Goal: Information Seeking & Learning: Understand process/instructions

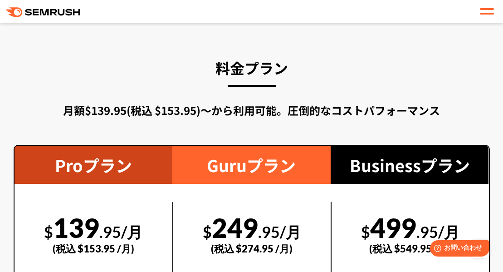
scroll to position [1632, 0]
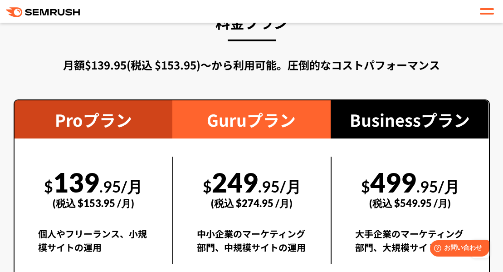
click at [132, 214] on div "(税込 $153.95 /月)" at bounding box center [93, 203] width 111 height 32
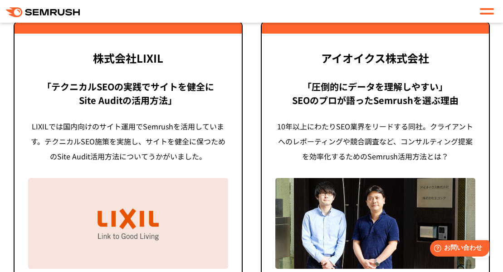
scroll to position [2493, 0]
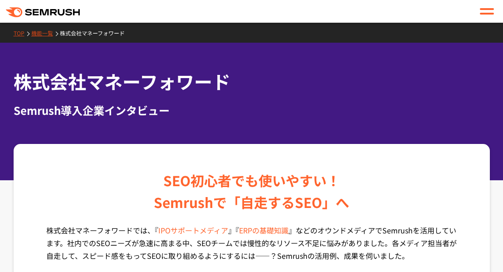
click at [39, 35] on link "機能一覧" at bounding box center [45, 33] width 29 height 8
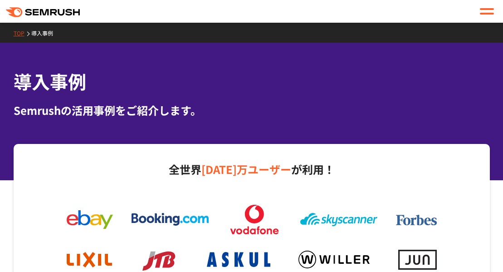
click at [22, 35] on link "TOP" at bounding box center [23, 33] width 18 height 8
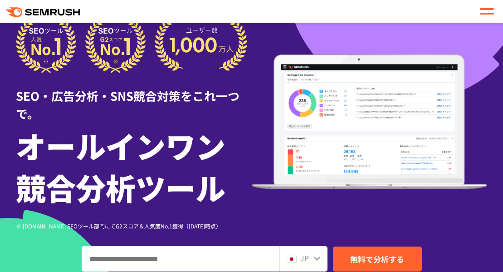
scroll to position [136, 0]
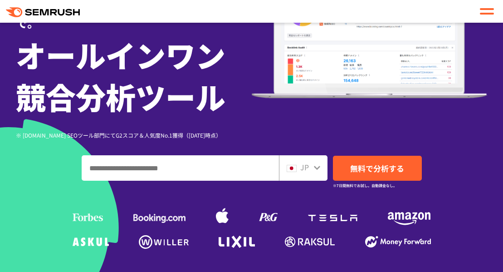
click at [486, 9] on span at bounding box center [487, 9] width 14 height 2
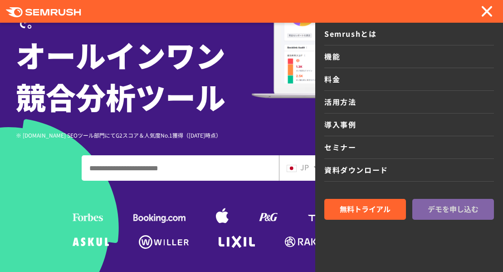
click at [469, 205] on span "デモを申し込む" at bounding box center [452, 209] width 51 height 12
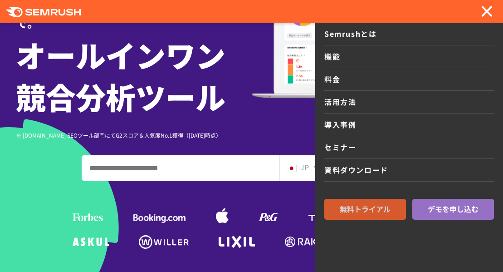
click at [362, 205] on span "無料トライアル" at bounding box center [365, 209] width 51 height 12
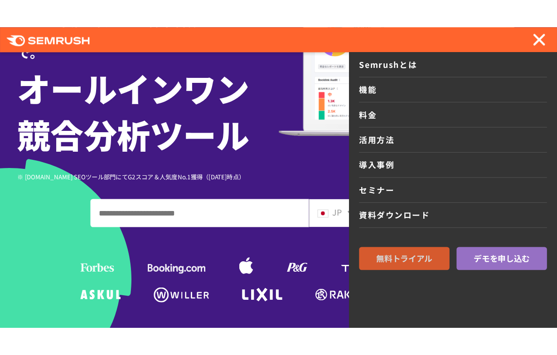
scroll to position [140, 0]
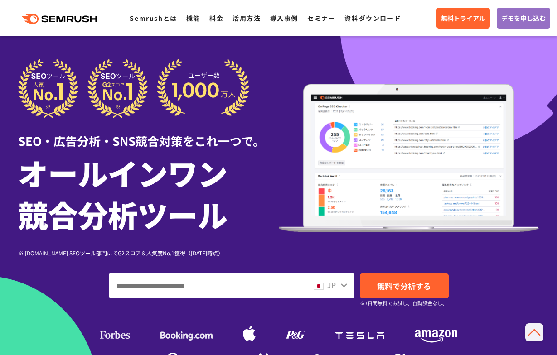
scroll to position [2476, 14]
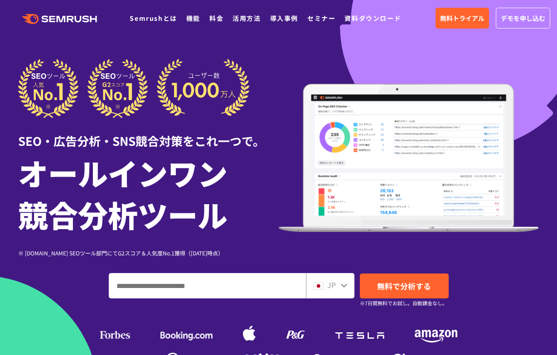
click at [266, 230] on h1 "オールインワン 競合分析ツール" at bounding box center [148, 193] width 261 height 83
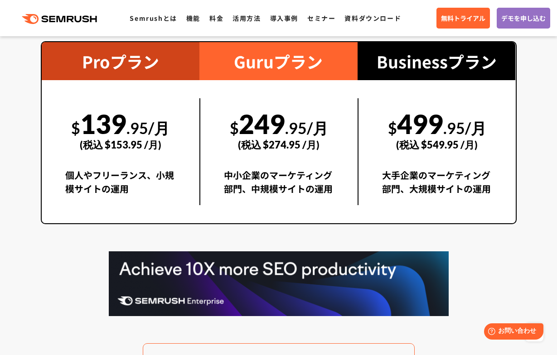
scroll to position [1677, 0]
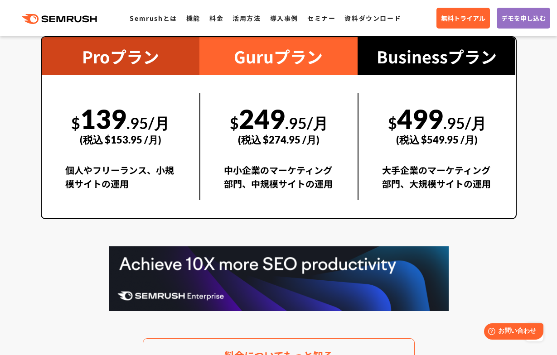
click at [493, 258] on div "料金プラン 月額$139.95(税込 $153.95)〜から利用可能。圧倒的なコストパフォーマンス Proプラン $ 139 .95/月 (税込 $153.9…" at bounding box center [279, 160] width 476 height 426
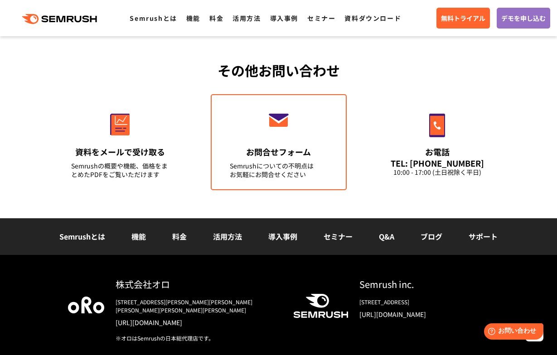
scroll to position [3208, 0]
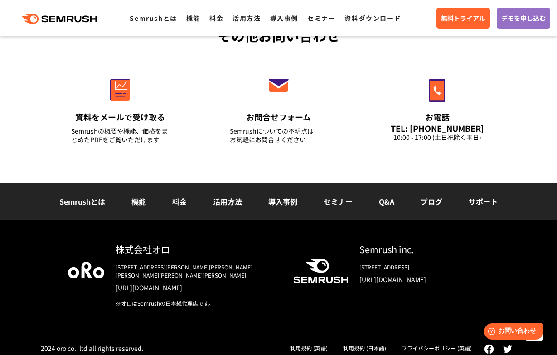
click at [385, 205] on link "Q&A" at bounding box center [386, 201] width 15 height 11
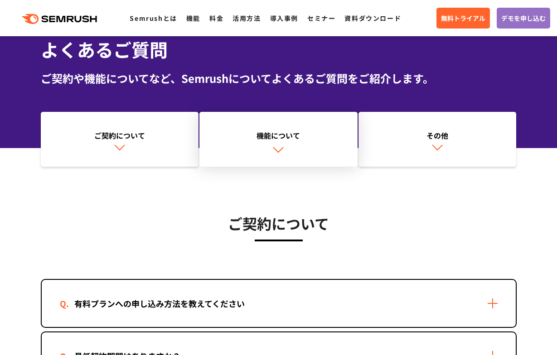
click at [270, 149] on link "機能について" at bounding box center [278, 139] width 158 height 55
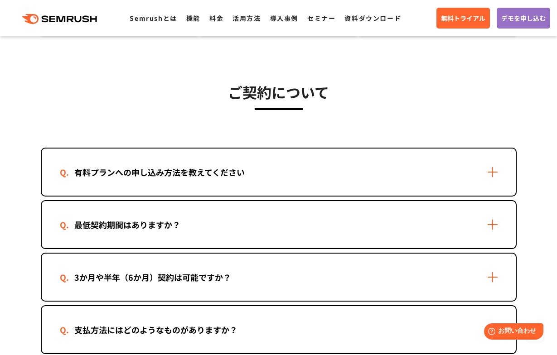
scroll to position [176, 0]
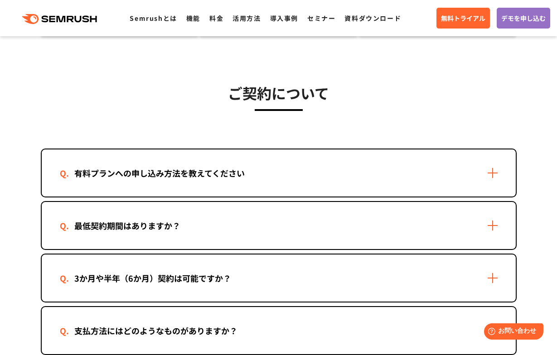
click at [410, 176] on div "有料プランへの申し込み方法を教えてください" at bounding box center [279, 173] width 474 height 47
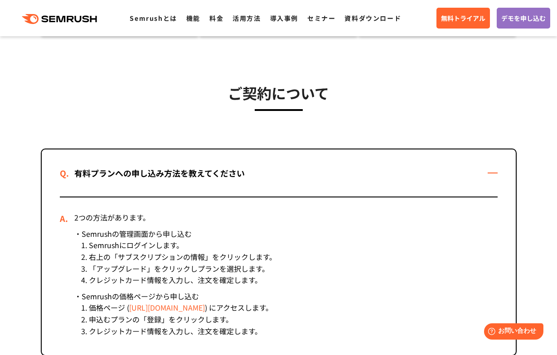
scroll to position [221, 0]
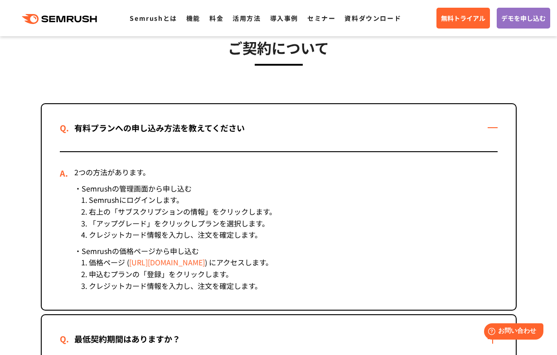
click at [203, 262] on link "[URL][DOMAIN_NAME]" at bounding box center [167, 262] width 76 height 11
click at [189, 263] on link "https://ja.semrush.com/prices/" at bounding box center [167, 262] width 76 height 11
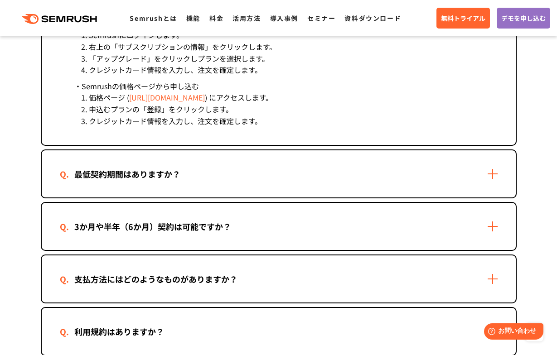
scroll to position [403, 0]
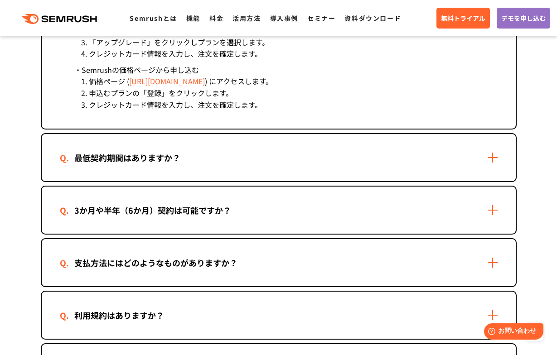
click at [487, 155] on div "最低契約期間はありますか？" at bounding box center [279, 157] width 474 height 47
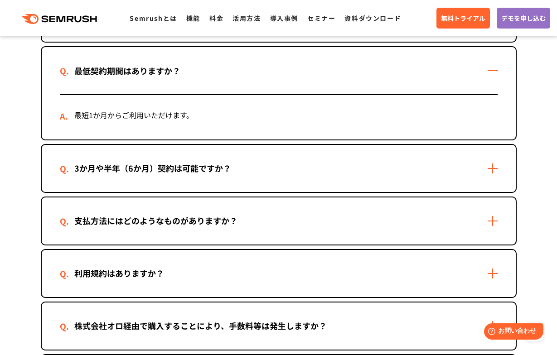
scroll to position [493, 0]
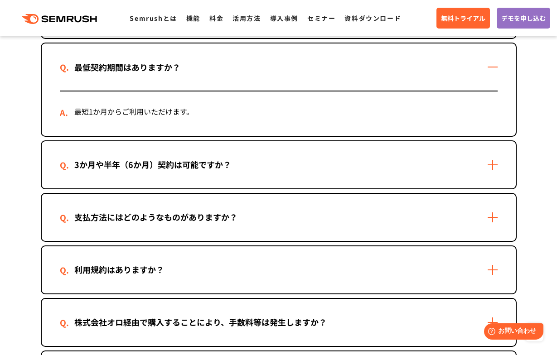
click at [345, 172] on div "3か月や半年（6か月）契約は可能ですか？" at bounding box center [279, 164] width 474 height 47
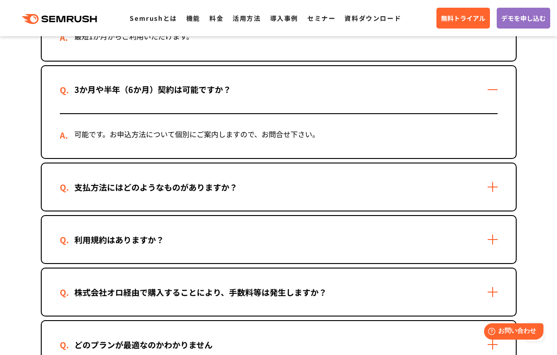
scroll to position [629, 0]
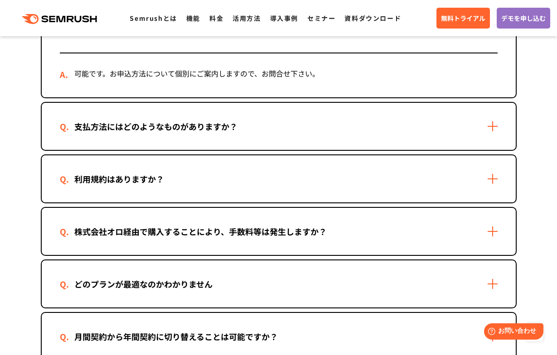
click at [318, 126] on div "支払方法にはどのようなものがありますか？" at bounding box center [279, 126] width 474 height 47
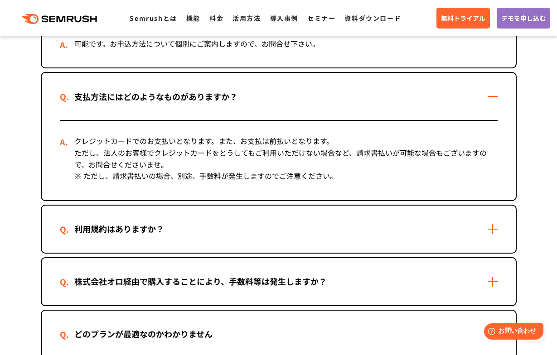
scroll to position [675, 0]
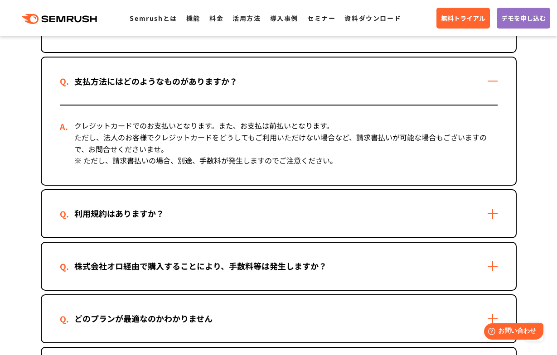
click at [210, 217] on div "利用規約はありますか？" at bounding box center [279, 213] width 474 height 47
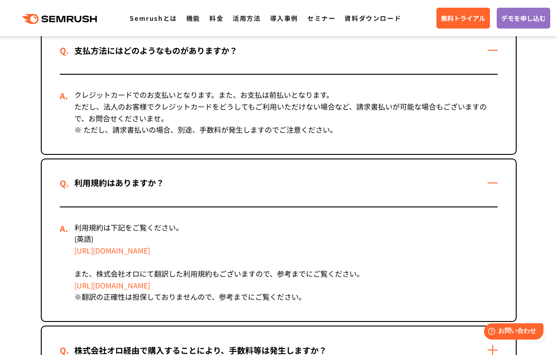
scroll to position [720, 0]
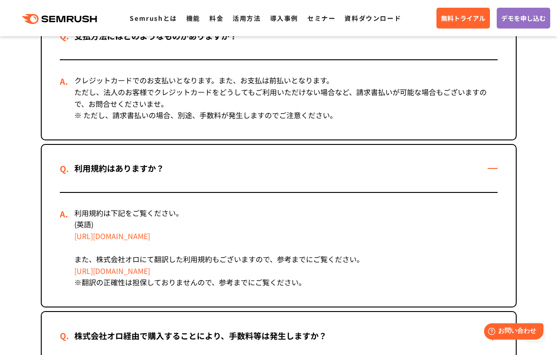
click at [128, 274] on link "https://semrush.jp/terms-of-use-ja/" at bounding box center [112, 271] width 76 height 11
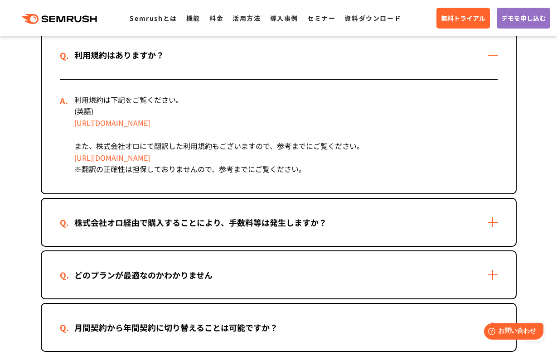
scroll to position [856, 0]
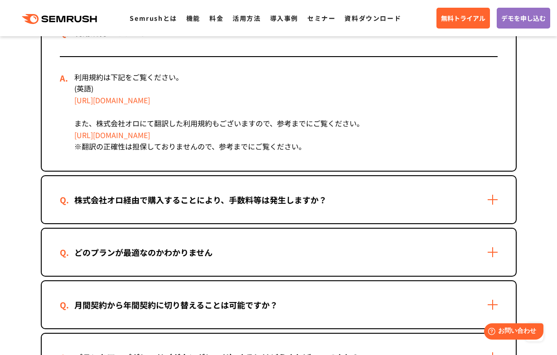
click at [389, 212] on div "株式会社オロ経由で購入することにより、手数料等は発生しますか？" at bounding box center [279, 199] width 474 height 47
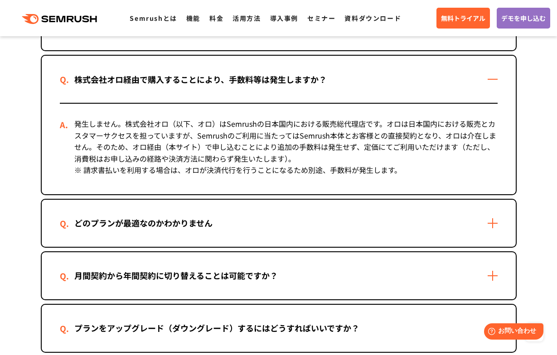
scroll to position [992, 0]
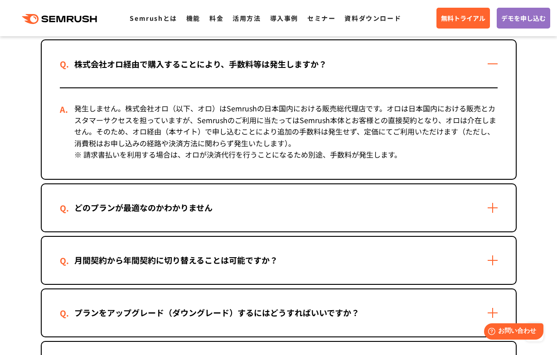
click at [226, 211] on div "どのプランが最適なのかわかりません" at bounding box center [143, 207] width 167 height 13
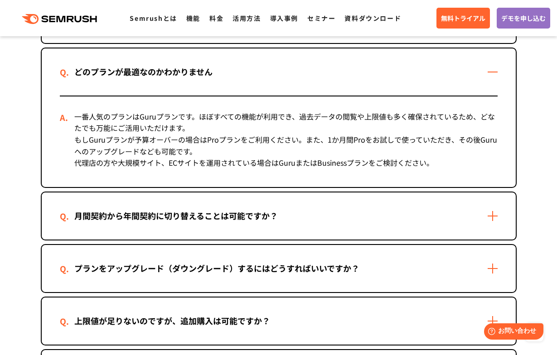
scroll to position [1173, 0]
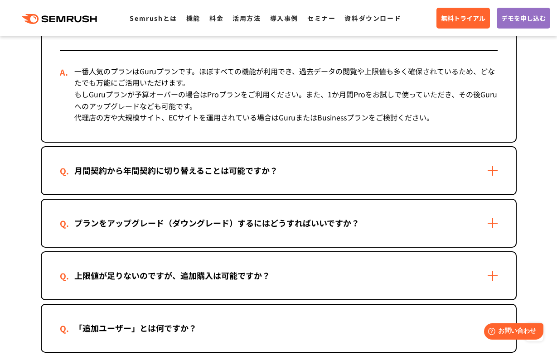
click at [273, 181] on div "月間契約から年間契約に切り替えることは可能ですか？" at bounding box center [279, 170] width 474 height 47
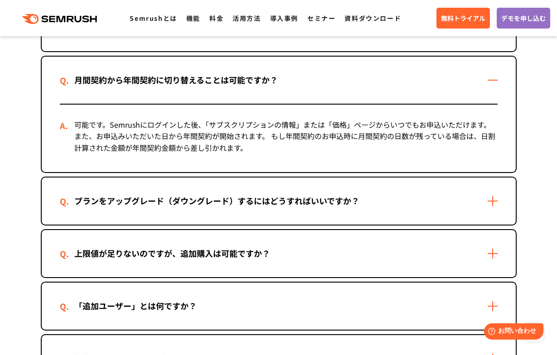
scroll to position [1309, 0]
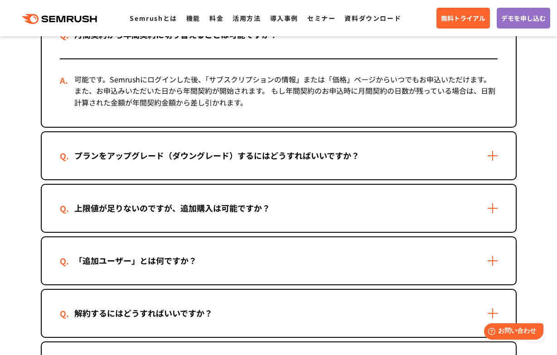
click at [291, 210] on div "上限値が足りないのですが、追加購入は可能ですか？" at bounding box center [279, 208] width 474 height 47
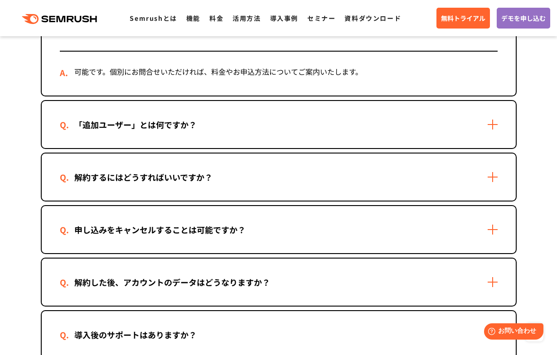
scroll to position [1536, 0]
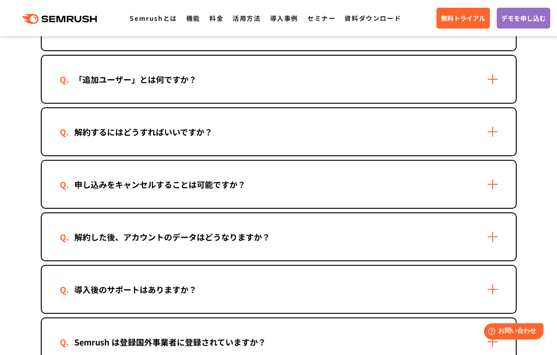
click at [321, 238] on div "解約した後、アカウントのデータはどうなりますか？" at bounding box center [279, 237] width 474 height 47
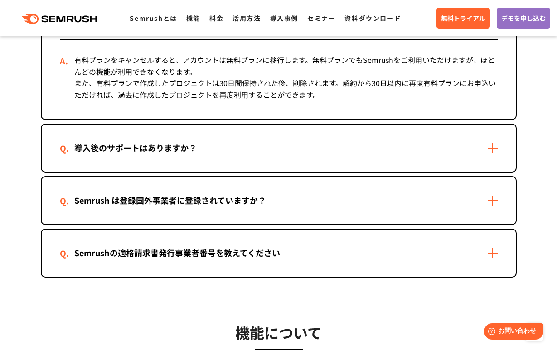
scroll to position [1763, 0]
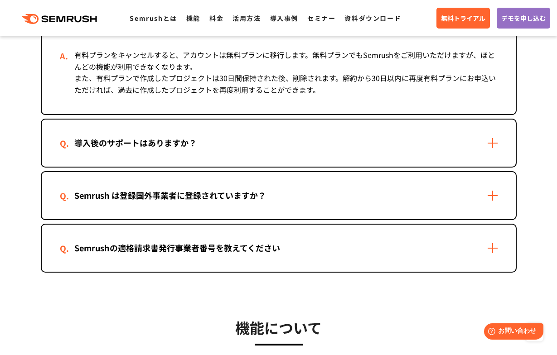
click at [316, 208] on div "Semrush は登録国外事業者に登録されていますか？" at bounding box center [279, 195] width 474 height 47
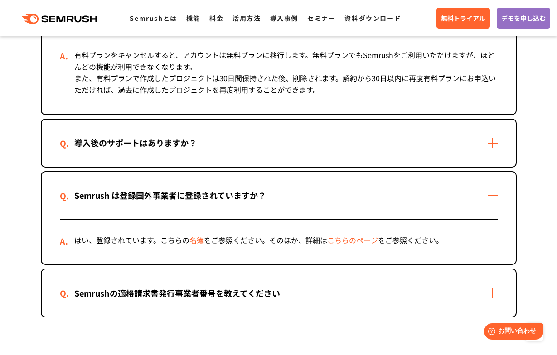
click at [284, 301] on div "Semrushの適格請求書発行事業者番号を教えてください" at bounding box center [279, 293] width 474 height 47
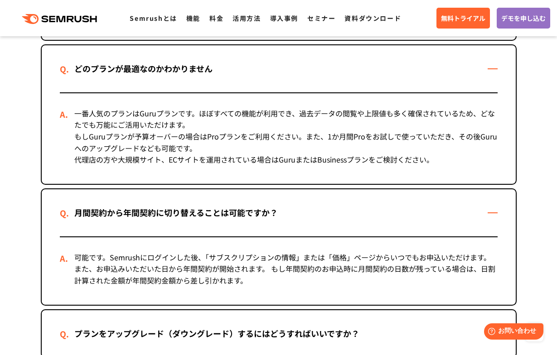
scroll to position [1128, 0]
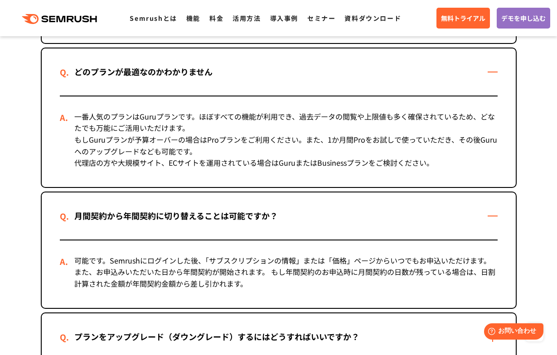
click at [248, 223] on div "月間契約から年間契約に切り替えることは可能ですか？" at bounding box center [279, 216] width 474 height 47
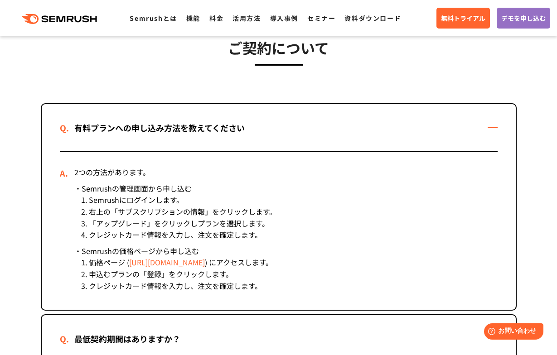
scroll to position [0, 0]
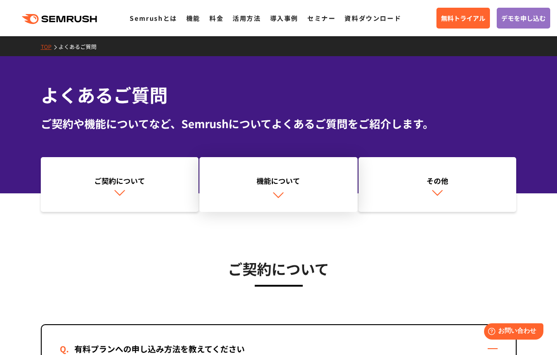
click at [209, 200] on link "機能について" at bounding box center [278, 184] width 158 height 55
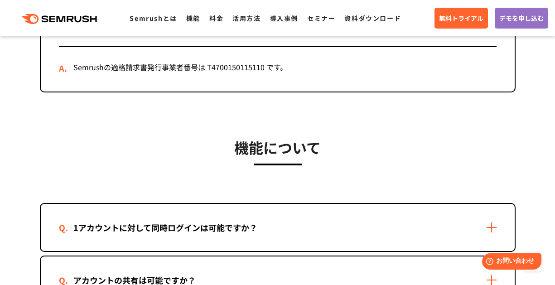
scroll to position [1880, 0]
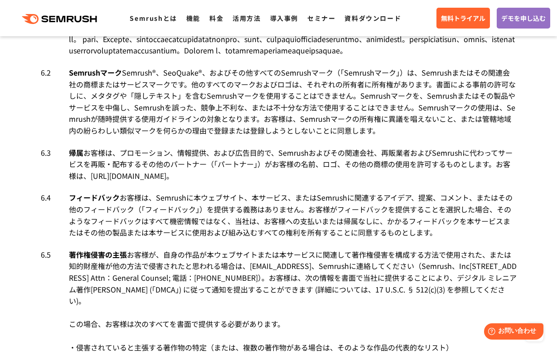
scroll to position [2901, 0]
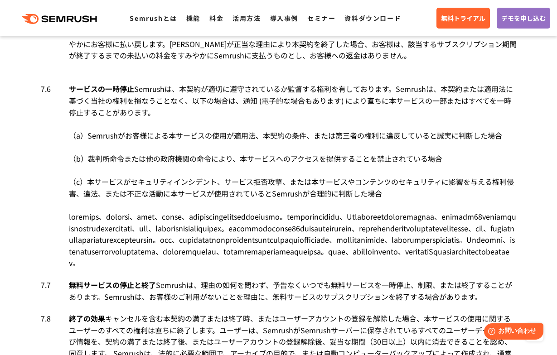
scroll to position [3853, 0]
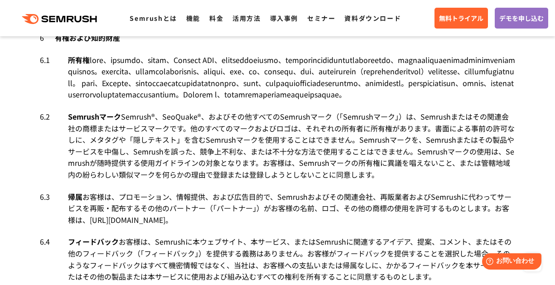
scroll to position [2856, 0]
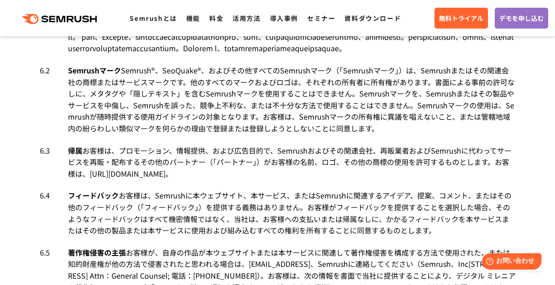
scroll to position [2992, 0]
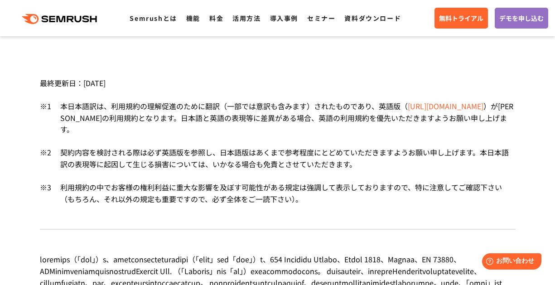
scroll to position [136, 0]
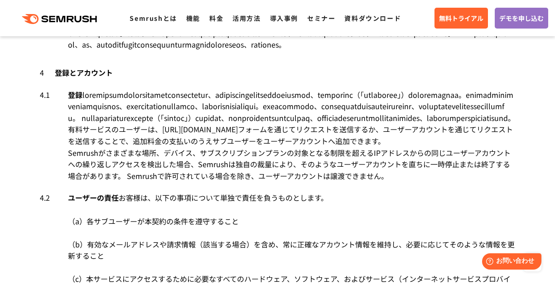
scroll to position [2221, 0]
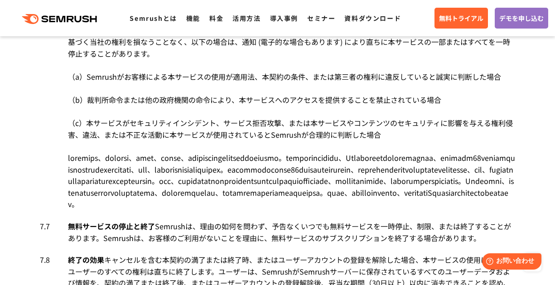
scroll to position [3944, 0]
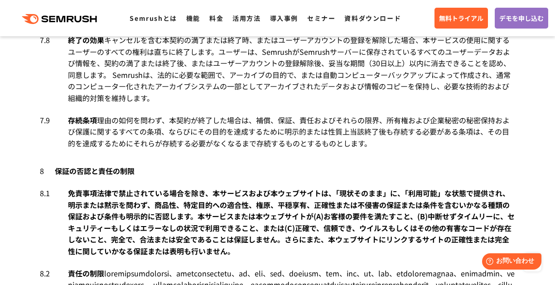
scroll to position [4125, 0]
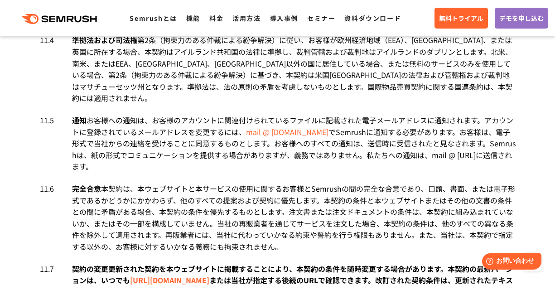
scroll to position [5077, 0]
